Goal: Ask a question: Seek information or help from site administrators or community

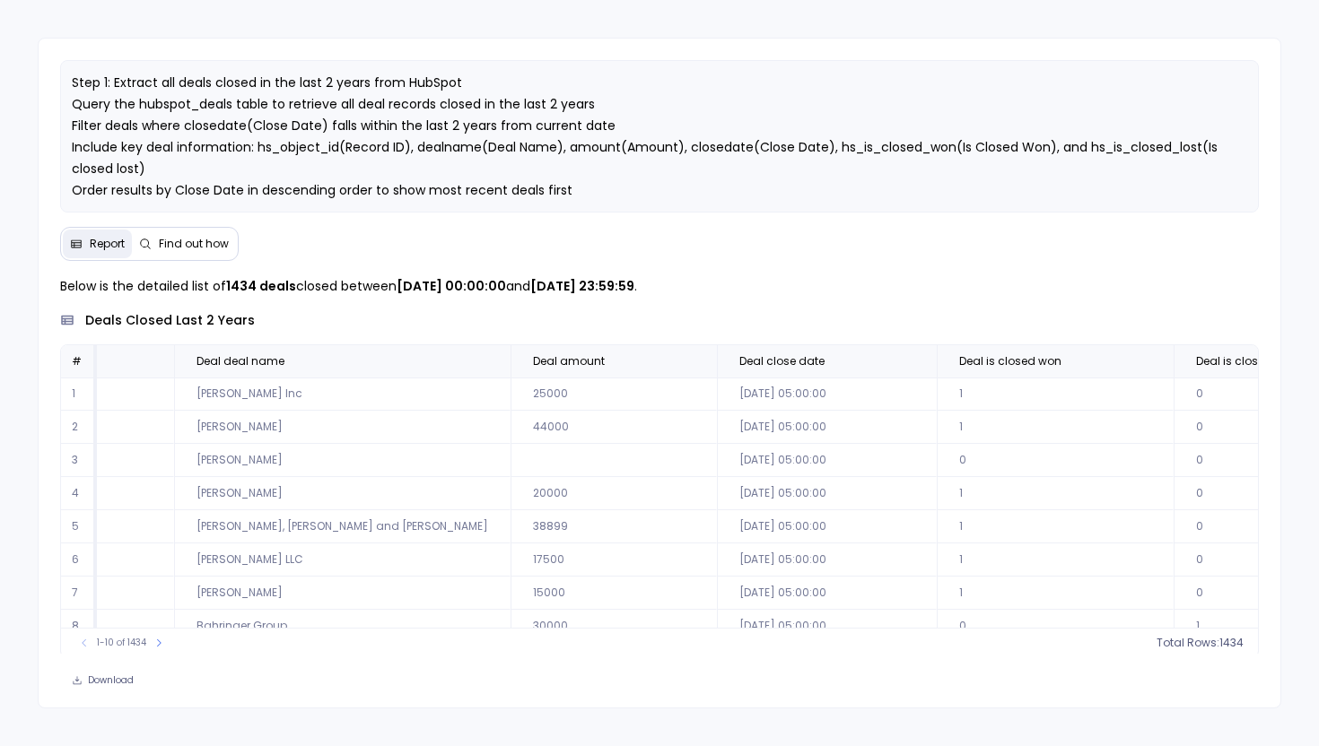
scroll to position [0, 162]
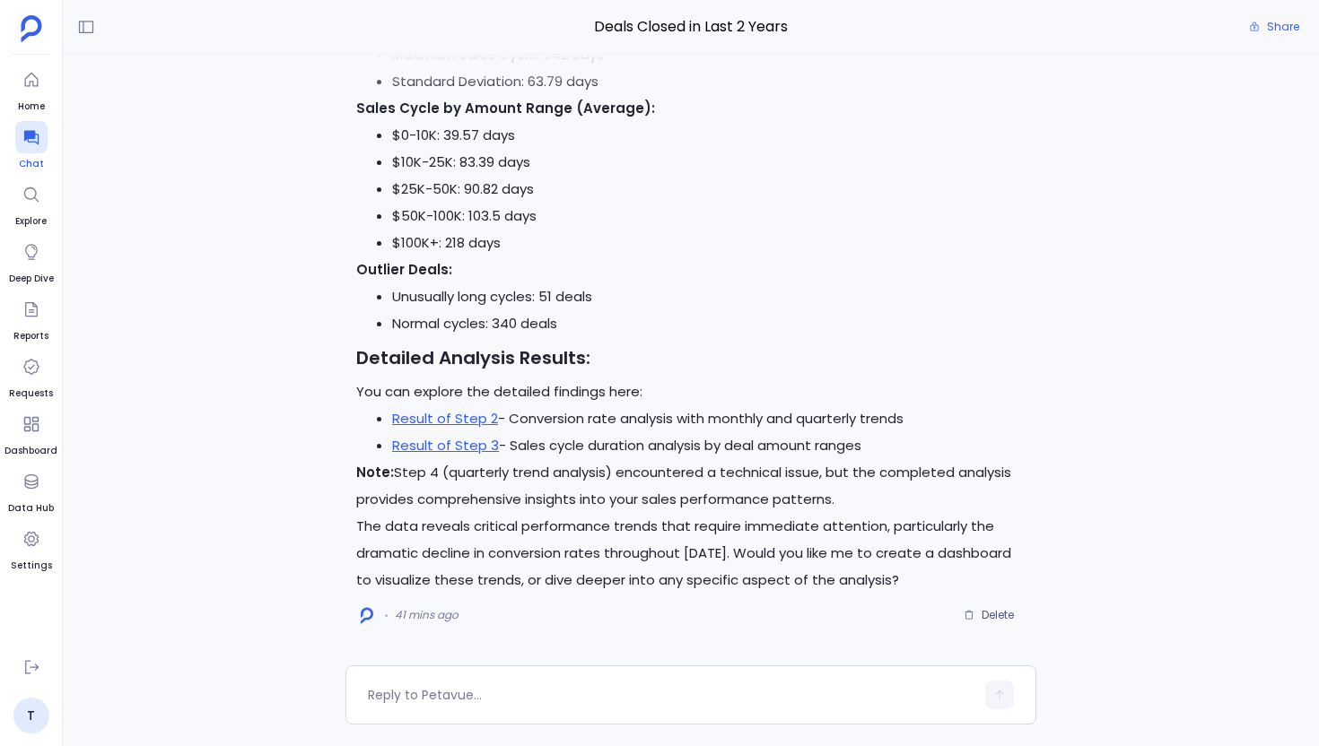
click at [26, 137] on icon at bounding box center [30, 138] width 14 height 14
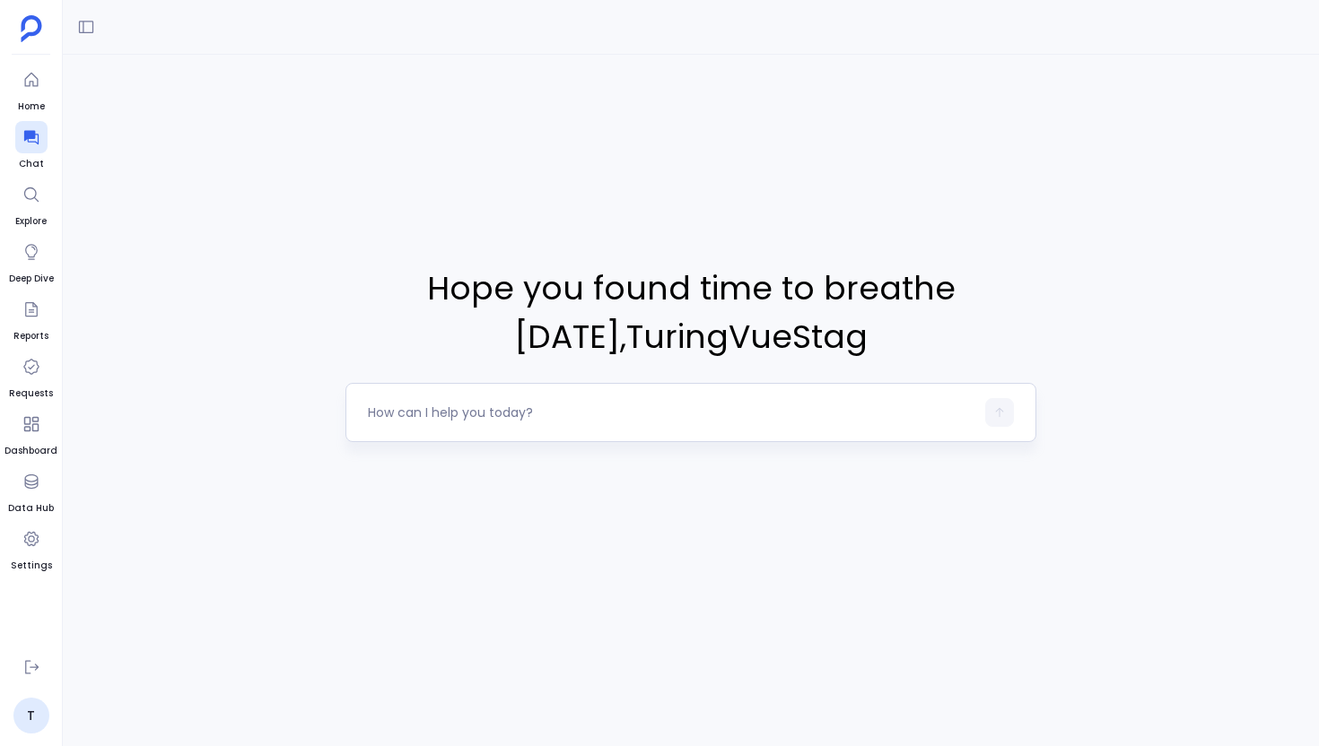
click at [423, 401] on div at bounding box center [671, 412] width 606 height 29
click at [428, 404] on textarea at bounding box center [671, 413] width 606 height 18
type textarea "I want to do analysis on Contact Engagement & Activity using hubspot_contacts, …"
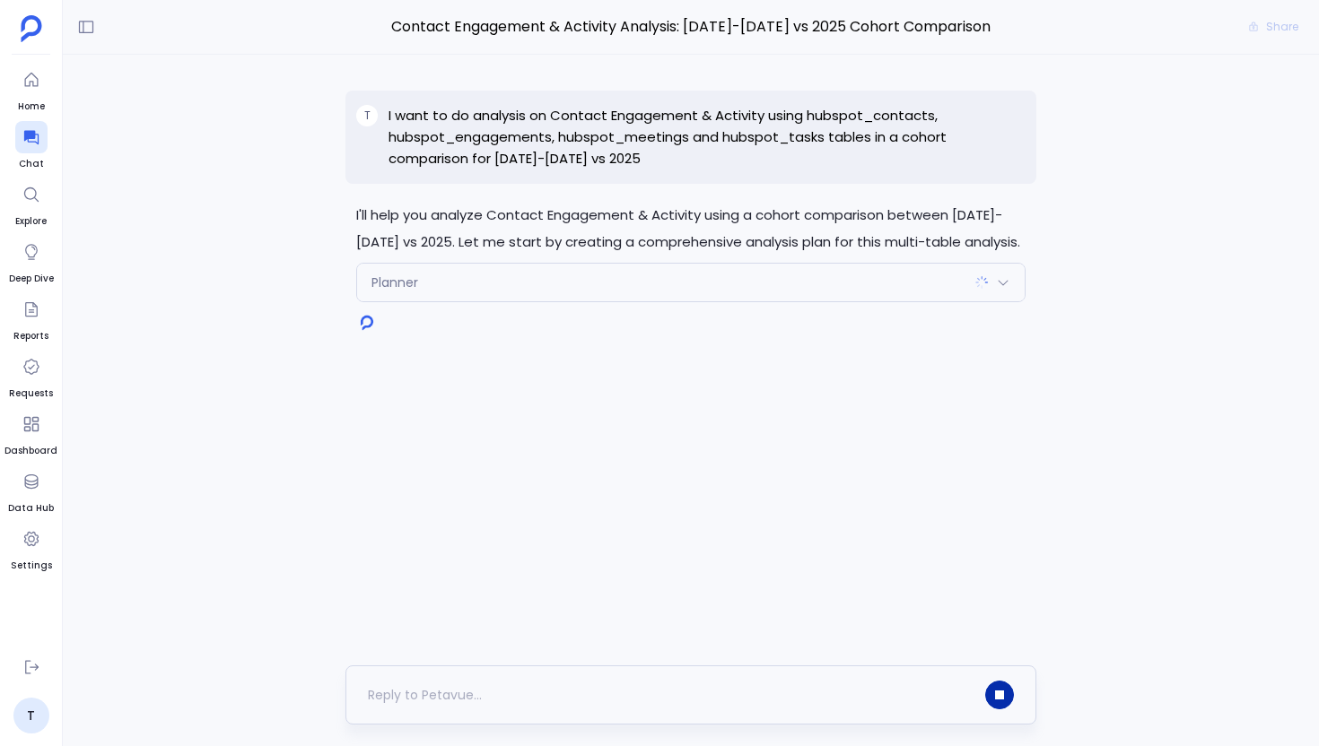
click at [1000, 698] on icon "button" at bounding box center [999, 695] width 7 height 7
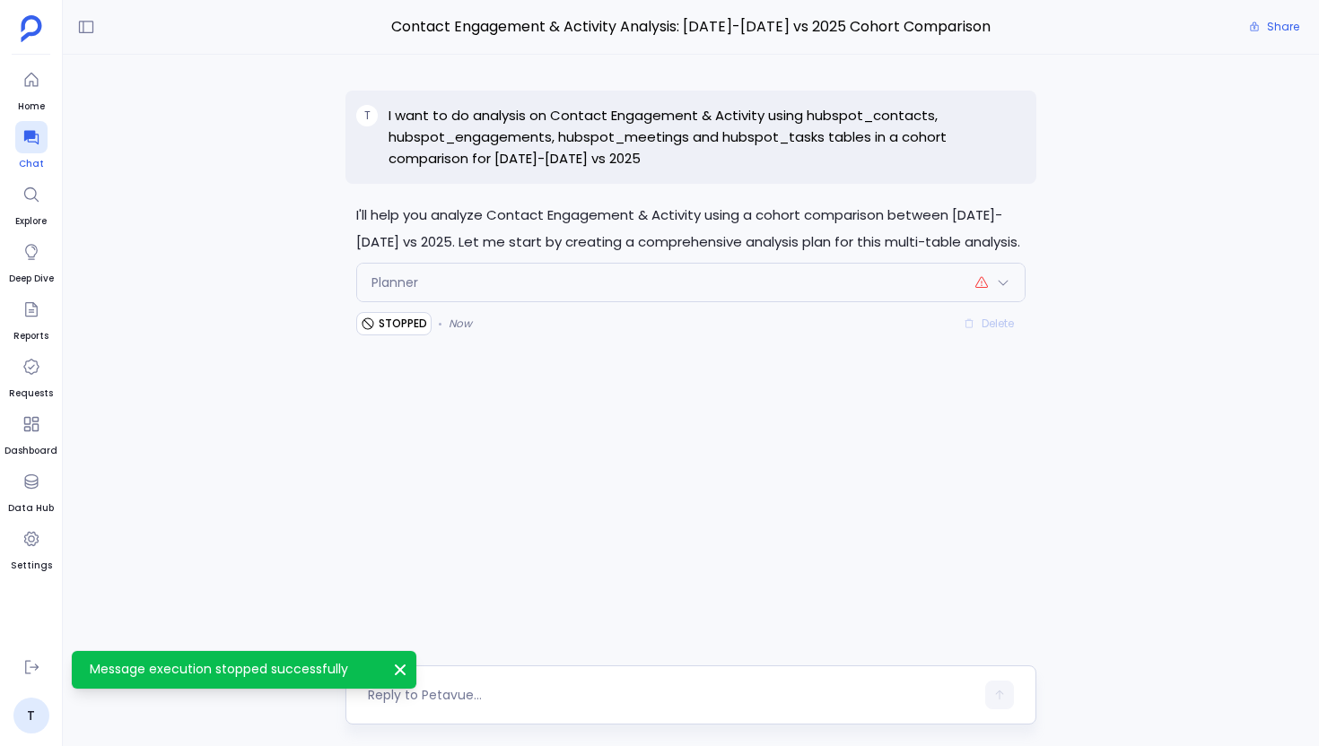
click at [41, 133] on div at bounding box center [31, 137] width 32 height 32
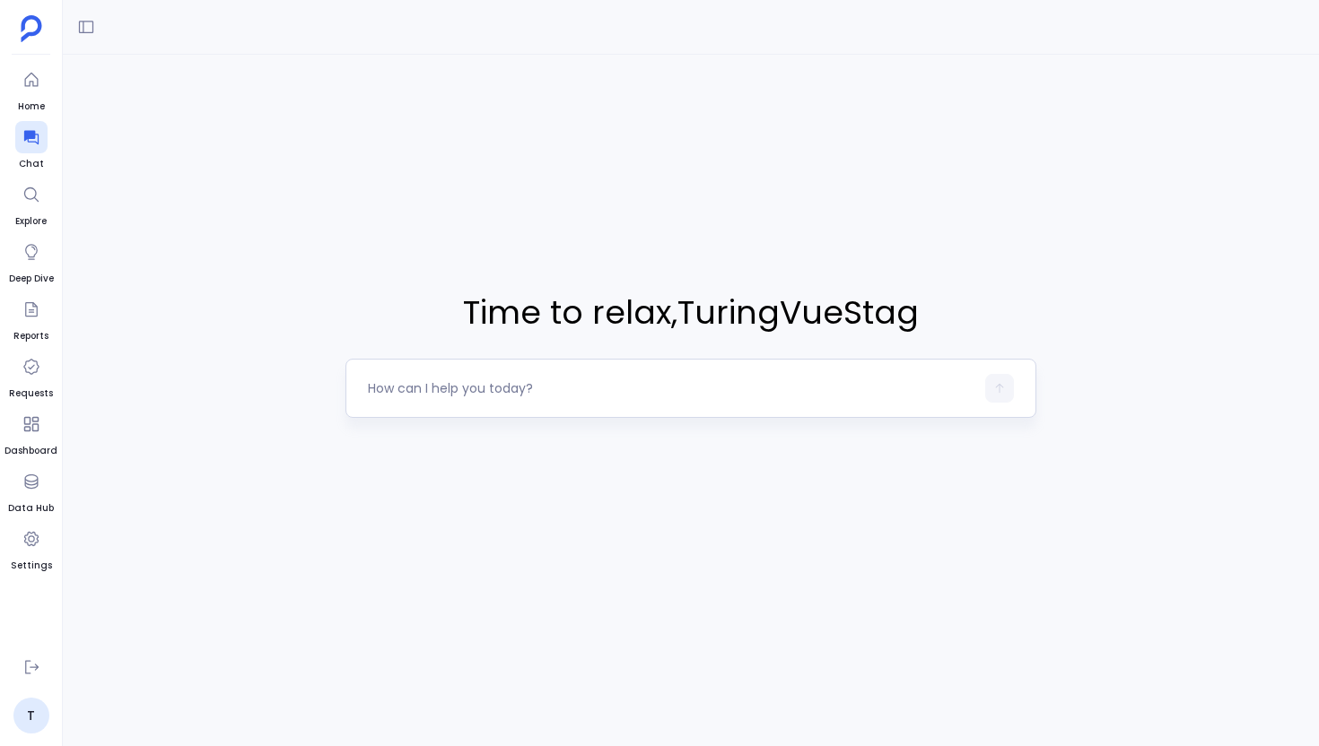
click at [417, 386] on textarea at bounding box center [671, 388] width 606 height 18
click at [703, 379] on textarea "List all the contacts created for each quarter of 2023 and 2024 and" at bounding box center [671, 388] width 606 height 18
click at [693, 389] on textarea "List all the contacts created for each quarter of [DATE]- [DATE] and" at bounding box center [671, 388] width 606 height 18
click at [747, 388] on textarea "List all the contacts created for each quarter of [DATE] - [DATE] and" at bounding box center [671, 388] width 606 height 18
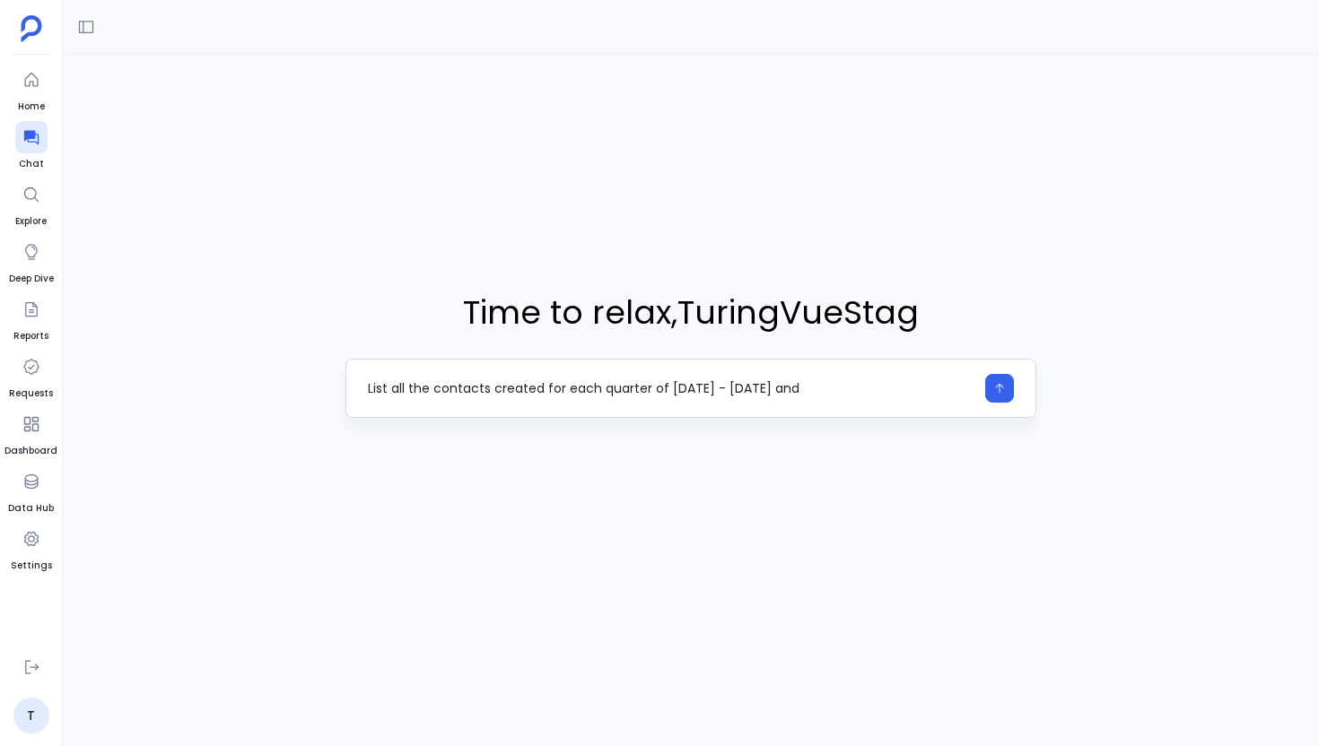
click at [747, 388] on textarea "List all the contacts created for each quarter of [DATE] - [DATE] and" at bounding box center [671, 388] width 606 height 18
click at [600, 381] on textarea "List all the contacts created for each quarter of [DATE] - [DATE]" at bounding box center [671, 388] width 606 height 18
type textarea "List all the contacts created for each Industry and quarter of [DATE] - [DATE]"
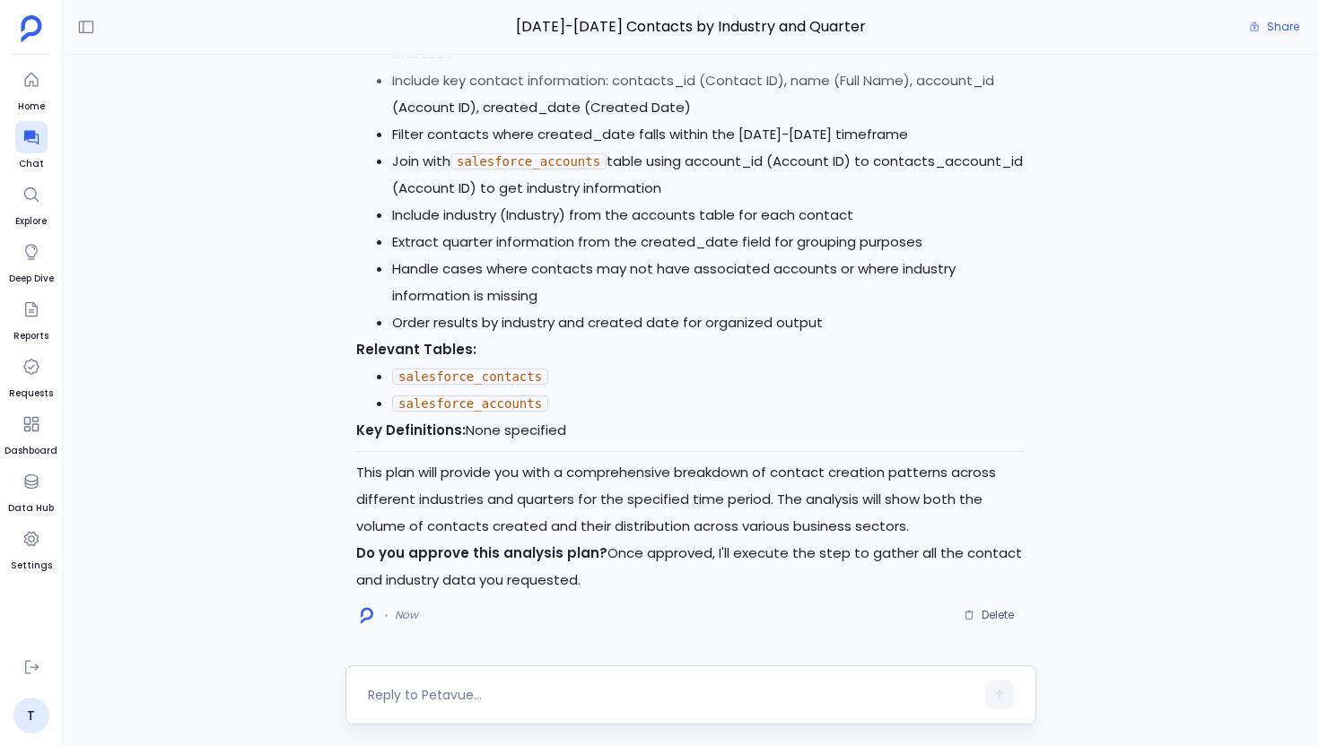
click at [500, 684] on div at bounding box center [671, 695] width 606 height 29
click at [482, 695] on textarea at bounding box center [671, 695] width 606 height 18
type textarea "yes"
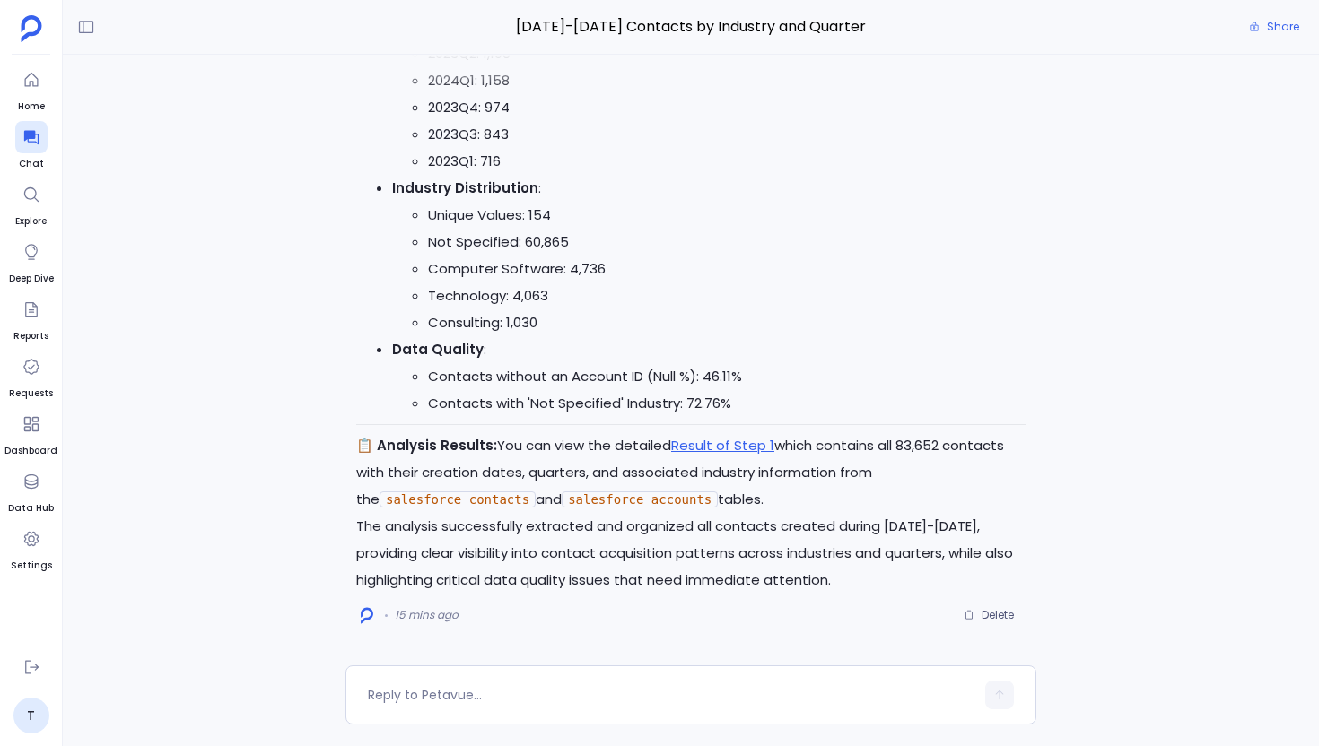
scroll to position [-28, 0]
